Goal: Task Accomplishment & Management: Manage account settings

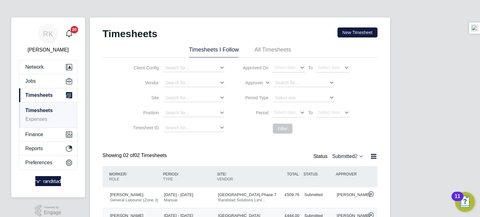
click at [357, 42] on div "Timesheets New Timesheet" at bounding box center [239, 36] width 275 height 19
click at [361, 35] on button "New Timesheet" at bounding box center [357, 32] width 40 height 10
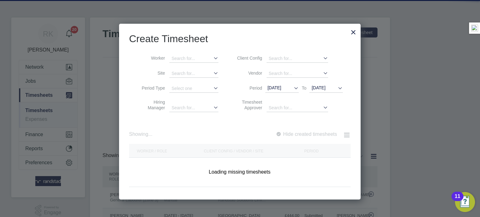
scroll to position [1327, 242]
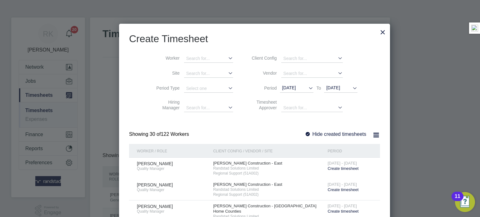
click at [194, 53] on li "Worker" at bounding box center [192, 58] width 97 height 15
click at [188, 59] on input at bounding box center [208, 59] width 49 height 8
click at [187, 66] on b "Boy" at bounding box center [187, 66] width 8 height 5
type input "[PERSON_NAME]"
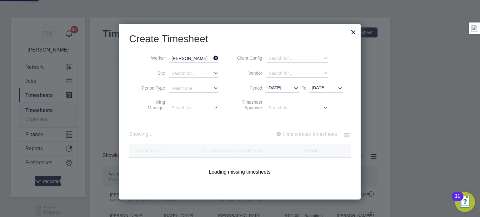
scroll to position [176, 242]
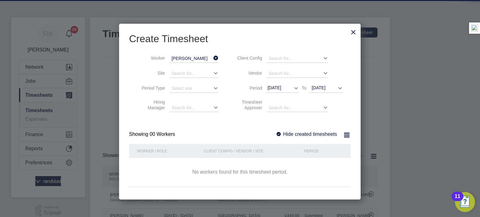
click at [308, 132] on label "Hide created timesheets" at bounding box center [307, 134] width 62 height 5
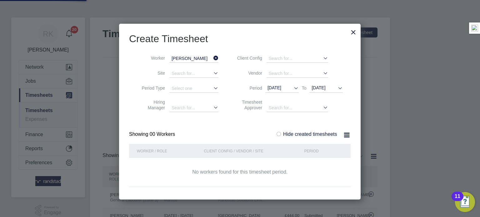
click at [308, 132] on label "Hide created timesheets" at bounding box center [307, 134] width 62 height 5
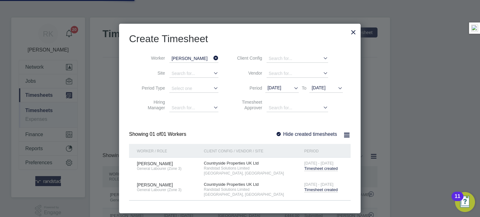
scroll to position [190, 242]
click at [314, 188] on span "Timesheet created" at bounding box center [320, 189] width 33 height 5
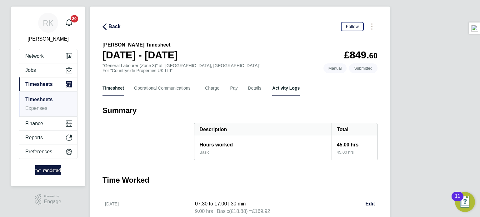
scroll to position [12, 0]
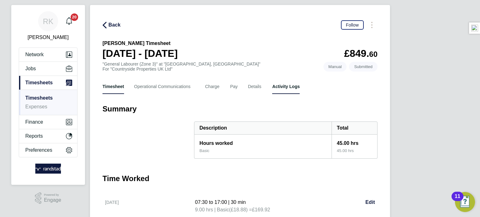
click at [275, 92] on Logs-tab "Activity Logs" at bounding box center [285, 86] width 27 height 15
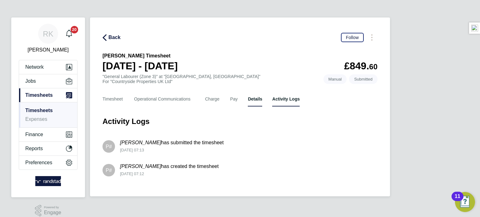
click at [255, 100] on button "Details" at bounding box center [255, 99] width 14 height 15
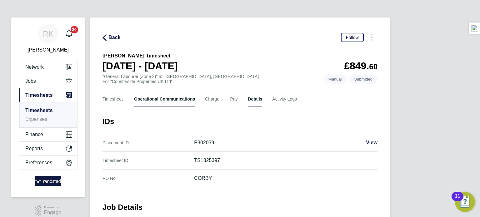
click at [147, 101] on Communications-tab "Operational Communications" at bounding box center [164, 99] width 61 height 15
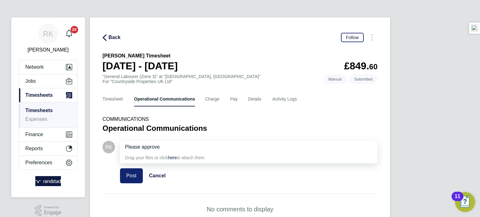
click at [123, 177] on button "Post" at bounding box center [131, 175] width 23 height 15
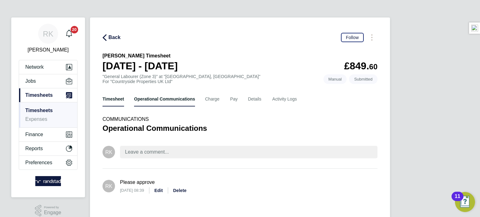
click at [111, 102] on button "Timesheet" at bounding box center [113, 99] width 22 height 15
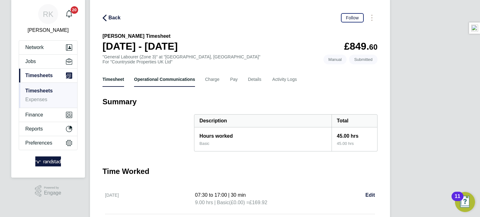
scroll to position [25, 0]
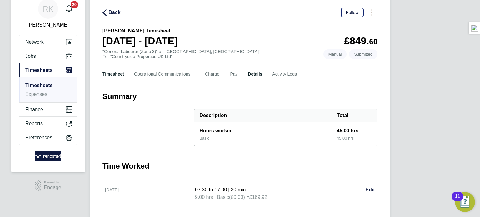
click at [253, 77] on button "Details" at bounding box center [255, 74] width 14 height 15
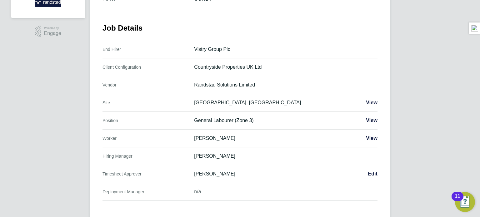
scroll to position [187, 0]
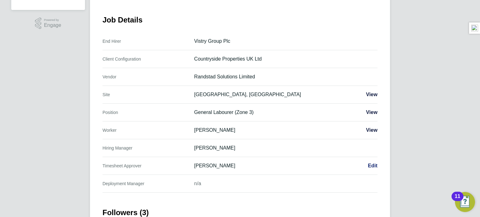
click at [375, 164] on span "Edit" at bounding box center [373, 165] width 10 height 5
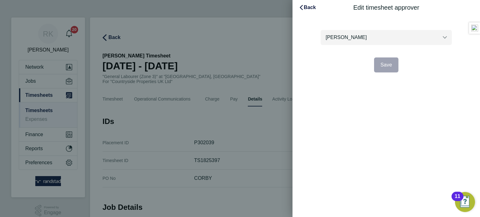
click at [351, 41] on input "Gareth Day" at bounding box center [386, 37] width 131 height 15
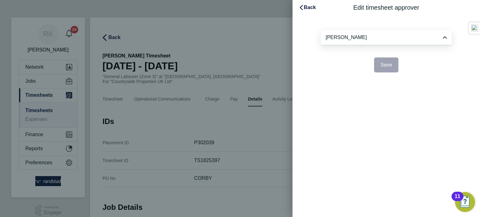
type input "[PERSON_NAME]"
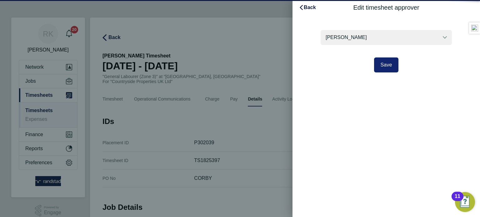
click at [383, 63] on span "Save" at bounding box center [386, 64] width 12 height 5
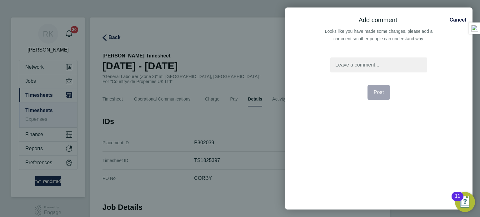
click at [380, 62] on div at bounding box center [378, 64] width 97 height 15
click at [370, 91] on button "Post" at bounding box center [378, 92] width 23 height 15
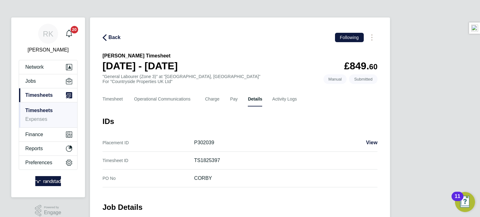
click at [126, 95] on div "Timesheet Operational Communications Charge Pay Details Activity Logs" at bounding box center [239, 99] width 275 height 15
click at [123, 97] on button "Timesheet" at bounding box center [113, 99] width 22 height 15
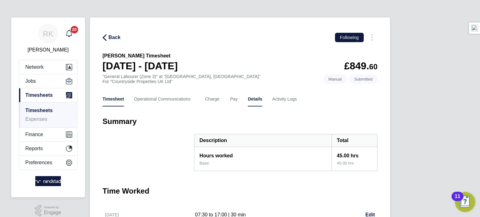
click at [255, 99] on button "Details" at bounding box center [255, 99] width 14 height 15
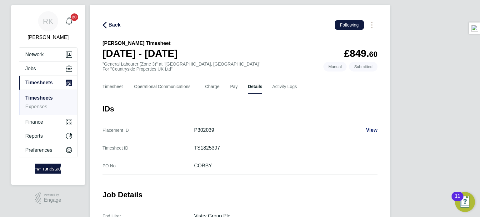
click at [366, 128] on span "View" at bounding box center [372, 129] width 12 height 5
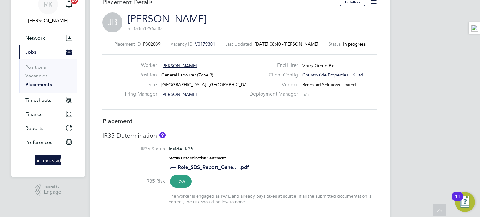
scroll to position [3, 0]
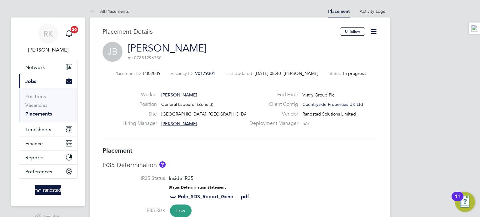
click at [371, 32] on icon at bounding box center [374, 31] width 8 height 8
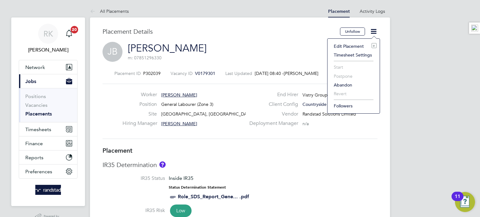
click at [346, 45] on li "Edit Placement e" at bounding box center [354, 46] width 46 height 9
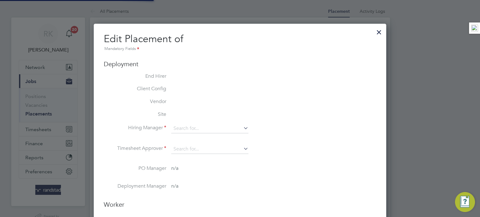
type input "George Stanciulescu"
type input "Gareth Day"
type input "26 Aug 2025"
type input "24 Dec 2025"
type input "07:30"
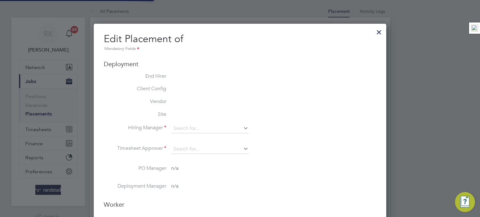
type input "16:30"
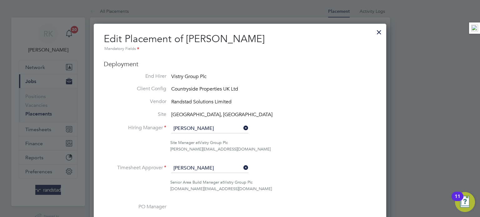
click at [242, 167] on icon at bounding box center [242, 167] width 0 height 9
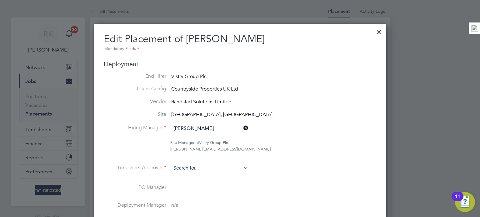
click at [228, 169] on input at bounding box center [209, 168] width 77 height 9
click at [217, 178] on li "Andy Pea rce" at bounding box center [209, 177] width 77 height 8
type input "[PERSON_NAME]"
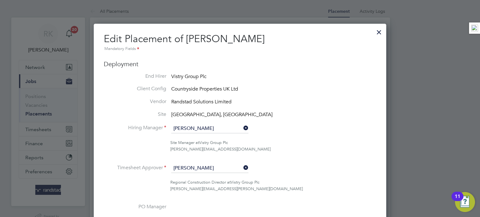
click at [284, 187] on div "Regional Construction Director at Vistry Group Plc andy.pearce@vistry.co.uk" at bounding box center [273, 185] width 206 height 13
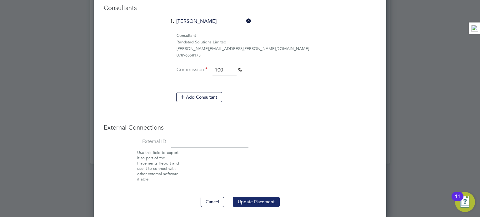
click at [245, 197] on button "Update Placement" at bounding box center [256, 202] width 47 height 10
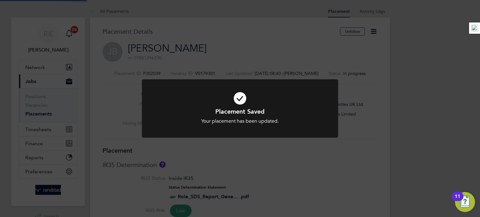
click at [429, 116] on div "Placement Saved Your placement has been updated. Cancel Okay" at bounding box center [240, 108] width 480 height 217
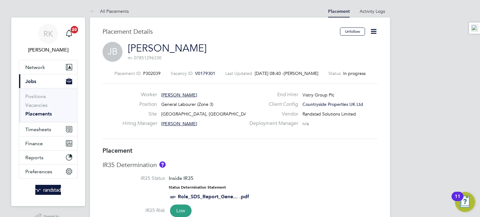
click at [35, 116] on link "Placements" at bounding box center [38, 114] width 27 height 6
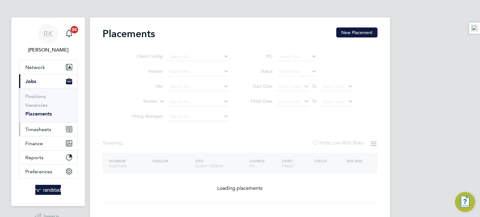
click at [33, 125] on button "Timesheets" at bounding box center [48, 129] width 58 height 14
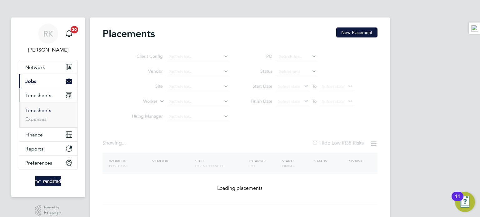
click at [40, 108] on link "Timesheets" at bounding box center [38, 110] width 26 height 6
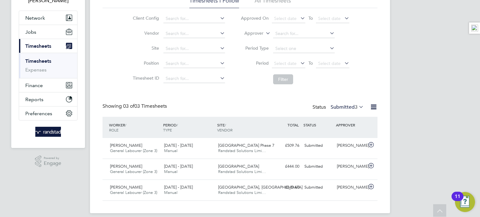
scroll to position [50, 0]
